Goal: Navigation & Orientation: Find specific page/section

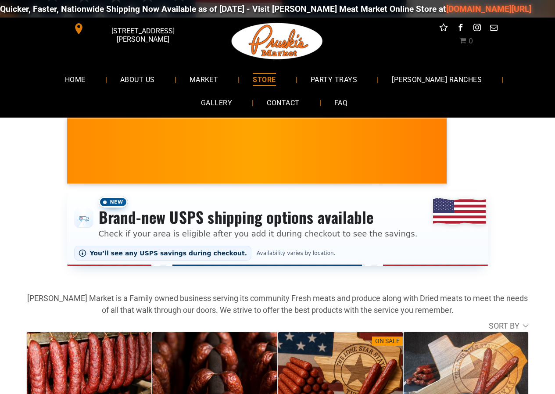
click at [441, 10] on link "[DOMAIN_NAME][URL]" at bounding box center [483, 9] width 85 height 10
drag, startPoint x: 526, startPoint y: 151, endPoint x: 542, endPoint y: 154, distance: 16.1
click at [444, 12] on link "[DOMAIN_NAME][URL]" at bounding box center [486, 9] width 85 height 10
click at [245, 91] on link "GALLERY" at bounding box center [216, 102] width 58 height 23
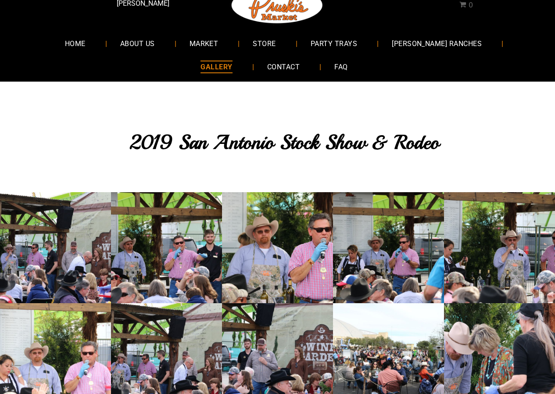
scroll to position [44, 0]
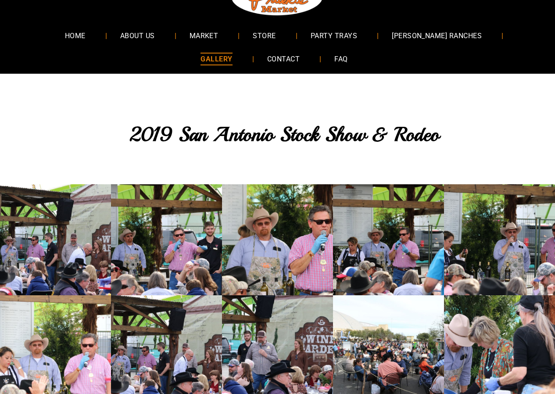
drag, startPoint x: 376, startPoint y: 100, endPoint x: 415, endPoint y: 85, distance: 41.8
click at [240, 42] on link "STORE" at bounding box center [264, 35] width 49 height 23
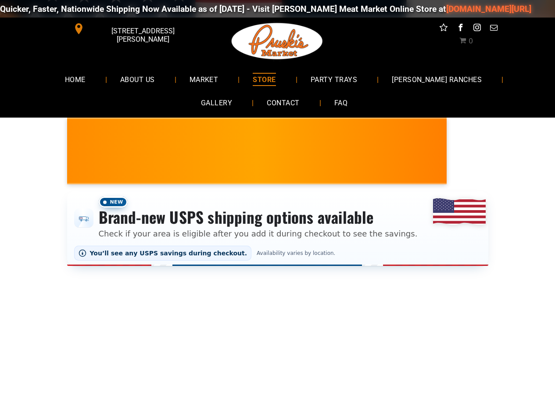
click at [496, 40] on div "[STREET_ADDRESS][PERSON_NAME] 0" at bounding box center [277, 41] width 555 height 47
